Goal: Transaction & Acquisition: Purchase product/service

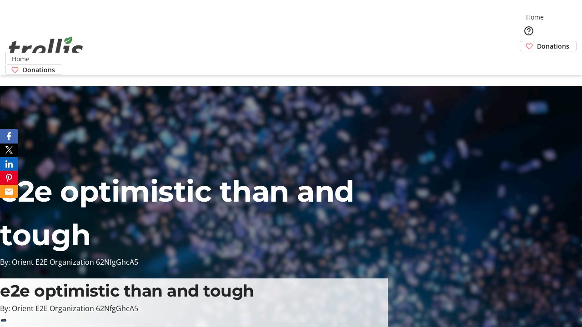
click at [537, 41] on span "Donations" at bounding box center [553, 46] width 32 height 10
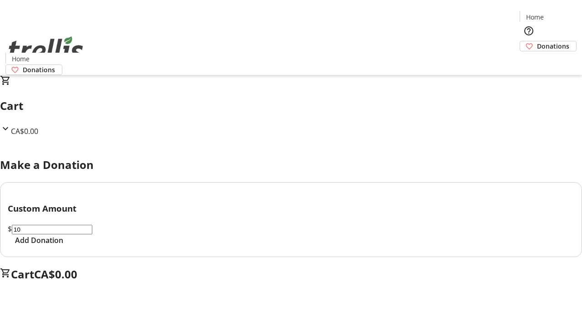
select select "CA"
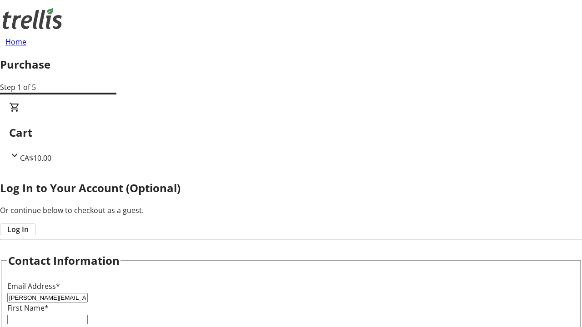
type input "[PERSON_NAME][EMAIL_ADDRESS][DOMAIN_NAME]"
type input "[PERSON_NAME]"
type input "[STREET_ADDRESS][PERSON_NAME]"
type input "Kelowna"
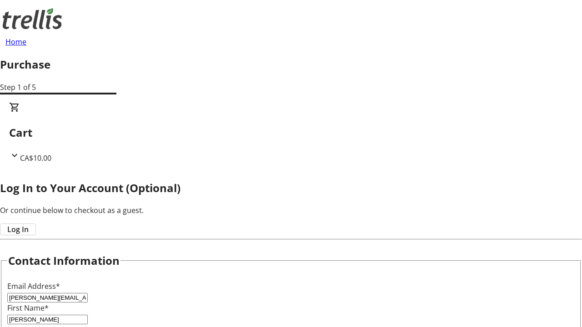
select select "BC"
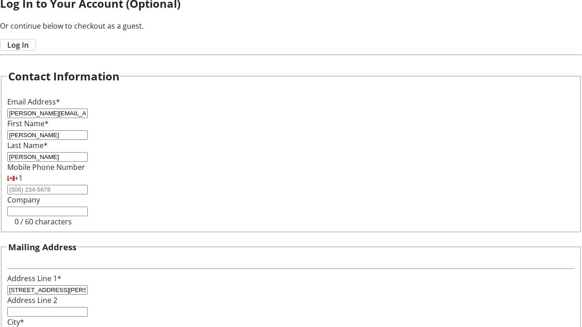
type input "Kelowna"
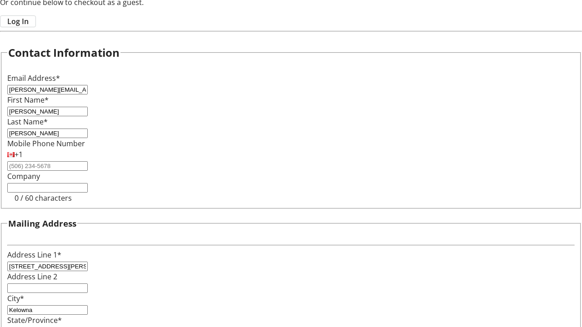
type input "V1Y 0C2"
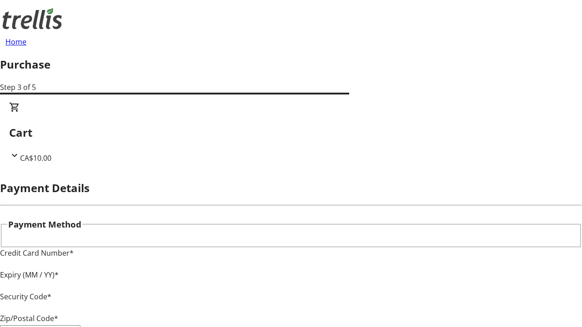
type input "V1Y 0C2"
